Goal: Task Accomplishment & Management: Use online tool/utility

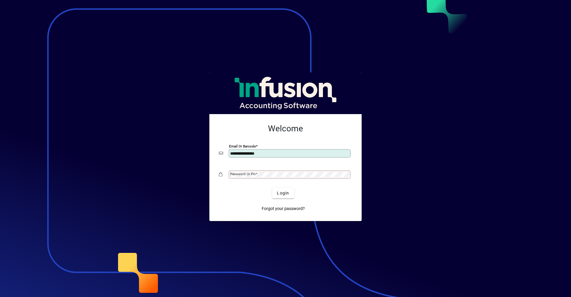
type input "**********"
click at [272, 187] on button "Login" at bounding box center [283, 192] width 22 height 11
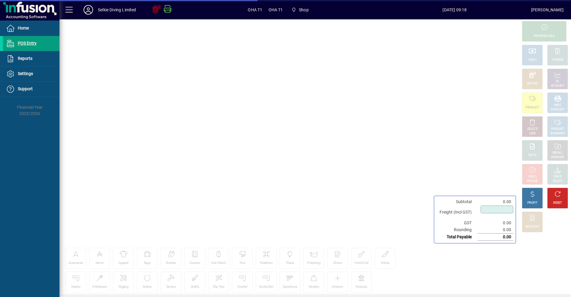
type input "****"
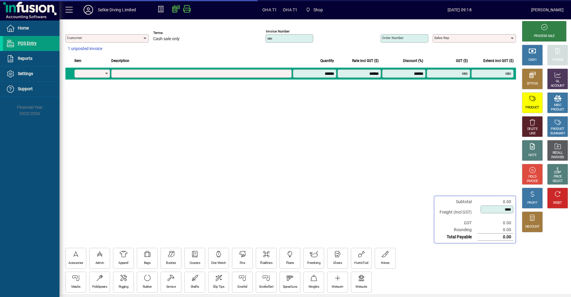
type input "**********"
